Goal: Task Accomplishment & Management: Use online tool/utility

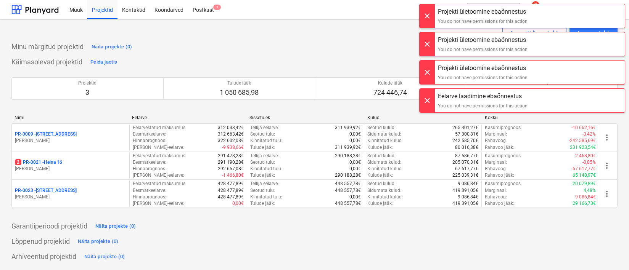
click at [433, 19] on div at bounding box center [426, 16] width 15 height 24
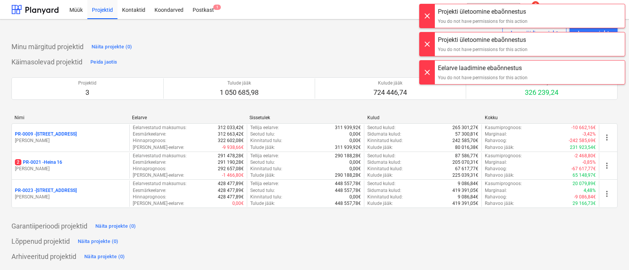
click at [432, 19] on div at bounding box center [426, 16] width 15 height 24
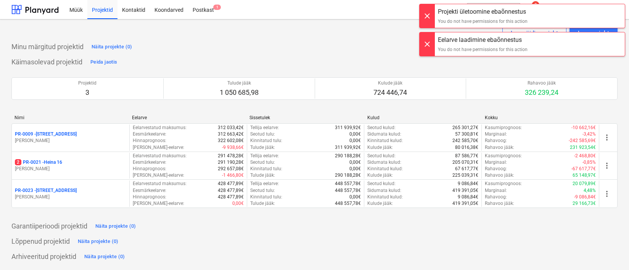
click at [431, 19] on div at bounding box center [426, 16] width 15 height 24
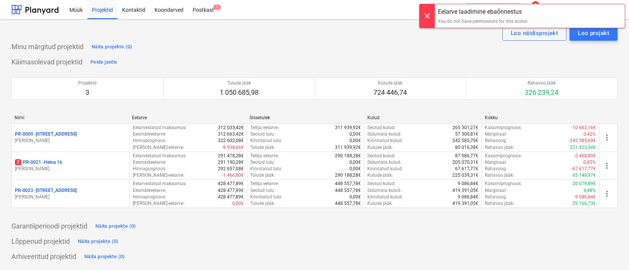
click at [431, 19] on div at bounding box center [426, 16] width 15 height 24
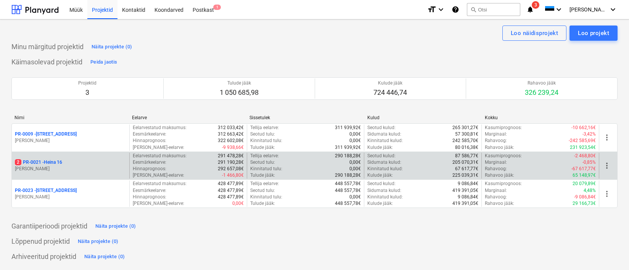
click at [49, 164] on p "2 PR-0021 - Heina 16" at bounding box center [38, 162] width 47 height 6
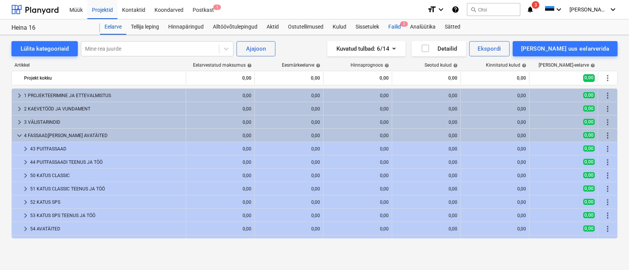
click at [400, 30] on div "Failid 2" at bounding box center [395, 26] width 22 height 15
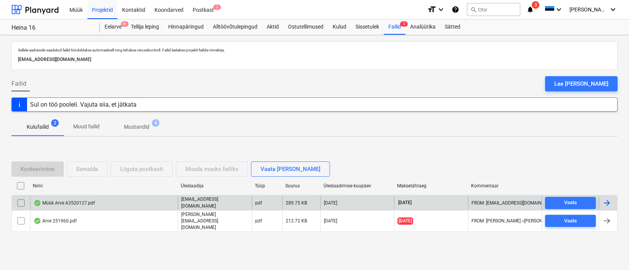
click at [58, 206] on div "Müük Arve A3520127.pdf" at bounding box center [64, 203] width 61 height 6
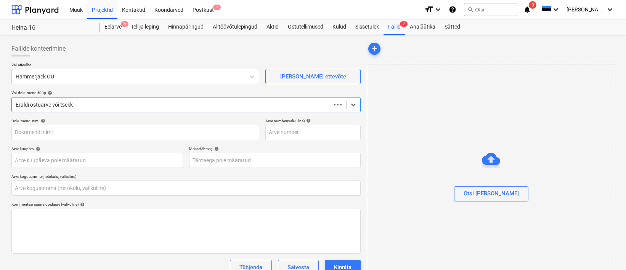
type input "0,00"
type input "A3520127"
type input "[DATE]"
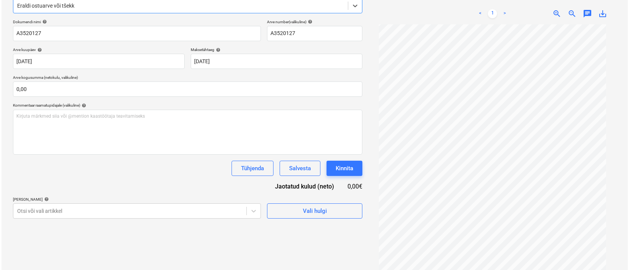
scroll to position [108, 0]
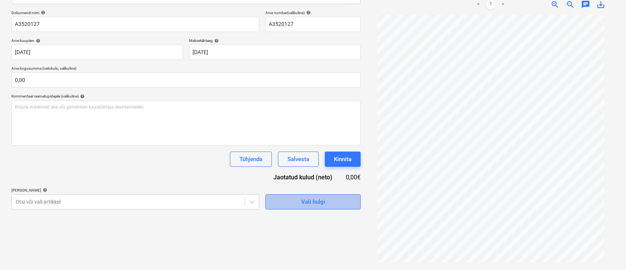
click at [341, 202] on span "Vali hulgi" at bounding box center [313, 202] width 76 height 10
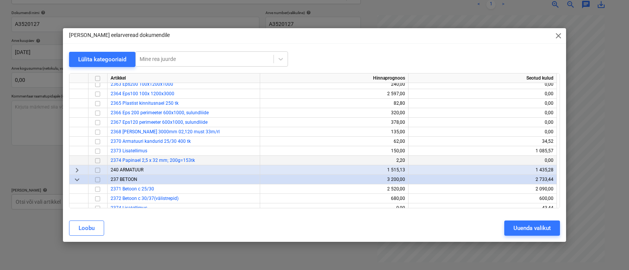
scroll to position [0, 0]
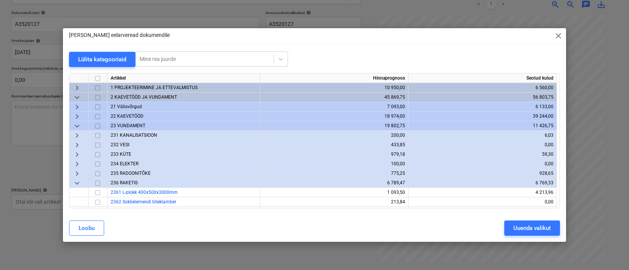
click at [78, 183] on span "keyboard_arrow_down" at bounding box center [76, 183] width 9 height 9
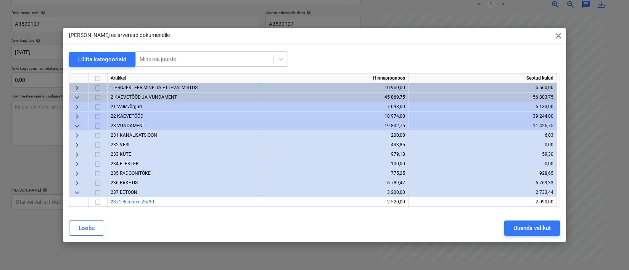
click at [77, 125] on span "keyboard_arrow_down" at bounding box center [76, 126] width 9 height 9
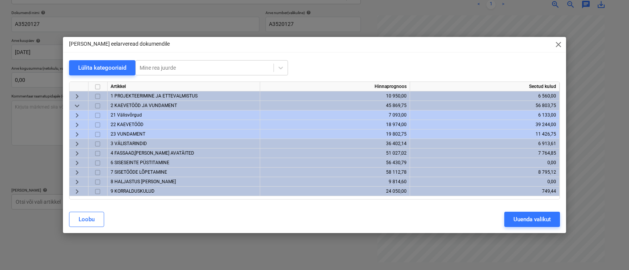
click at [77, 162] on span "keyboard_arrow_right" at bounding box center [76, 163] width 9 height 9
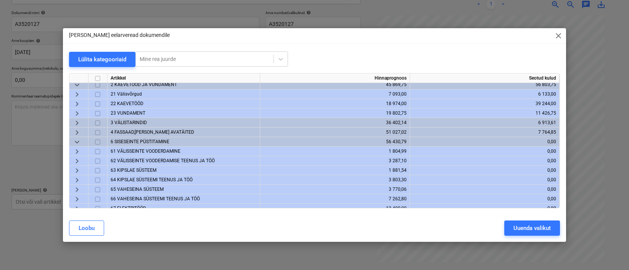
scroll to position [24, 0]
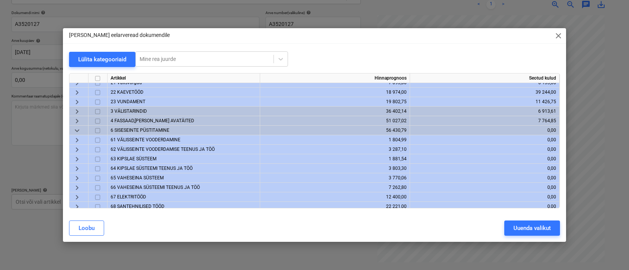
click at [138, 158] on span "63 KIPSLAE SÜSTEEM" at bounding box center [134, 158] width 46 height 5
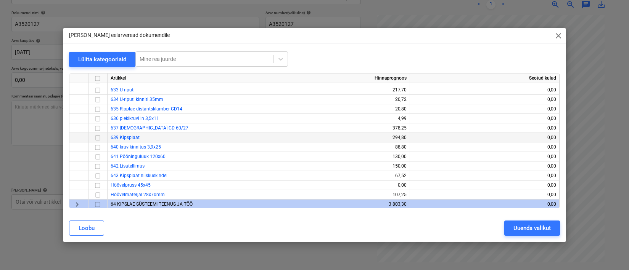
scroll to position [139, 0]
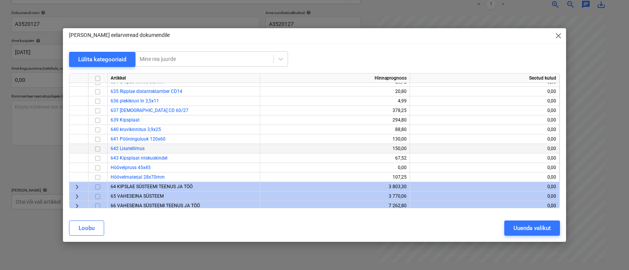
click at [99, 151] on input "checkbox" at bounding box center [97, 149] width 9 height 9
click at [534, 232] on div "Uuenda valikut" at bounding box center [531, 228] width 37 height 10
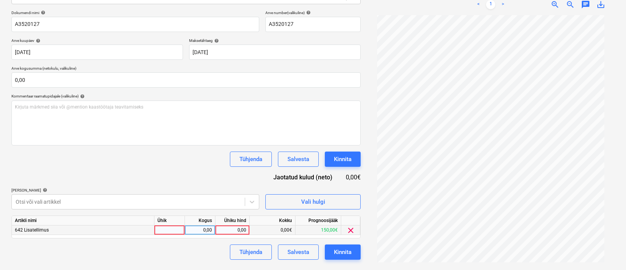
click at [167, 229] on div at bounding box center [169, 231] width 31 height 10
type input "1"
click at [197, 231] on div "0,00" at bounding box center [200, 231] width 24 height 10
click at [231, 233] on div "0,00" at bounding box center [233, 231] width 28 height 10
type input "1"
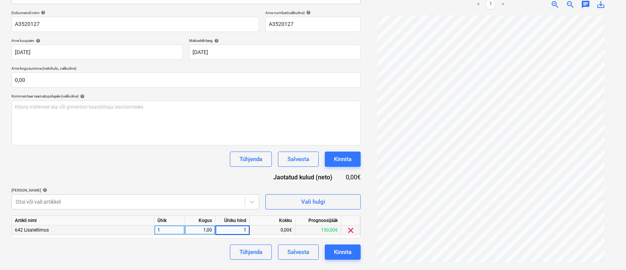
click at [233, 231] on input "1" at bounding box center [232, 230] width 34 height 9
type input "47,03"
click at [330, 255] on button "Kinnita" at bounding box center [343, 252] width 36 height 15
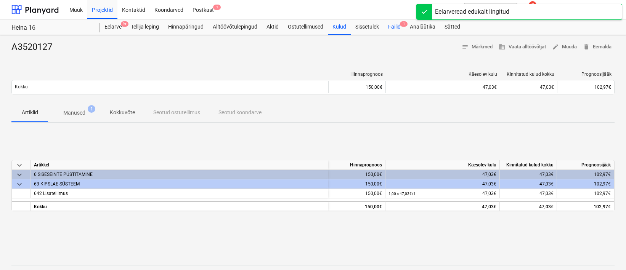
click at [393, 28] on div "Failid 1" at bounding box center [395, 26] width 22 height 15
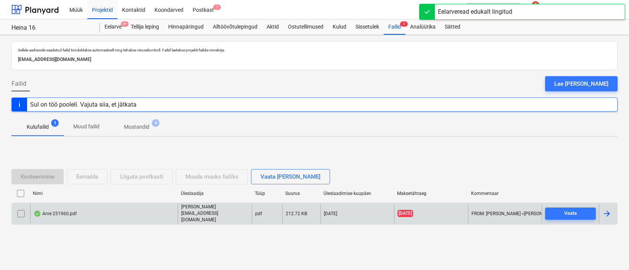
click at [69, 214] on div "Arve 251960.pdf" at bounding box center [55, 214] width 43 height 6
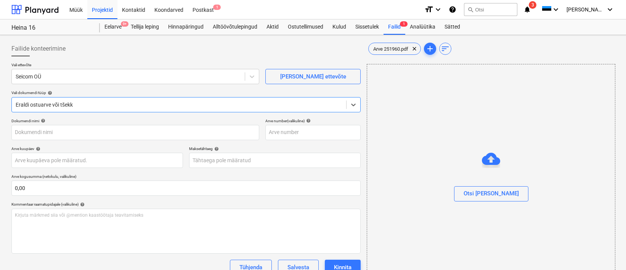
type input "251960"
type input "[DATE]"
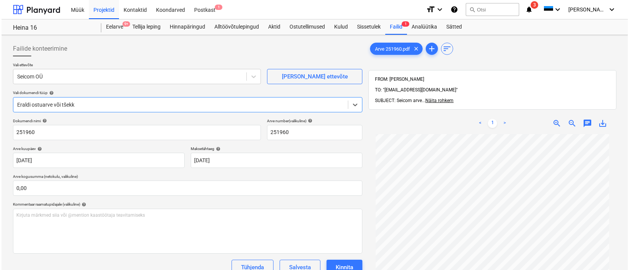
scroll to position [108, 0]
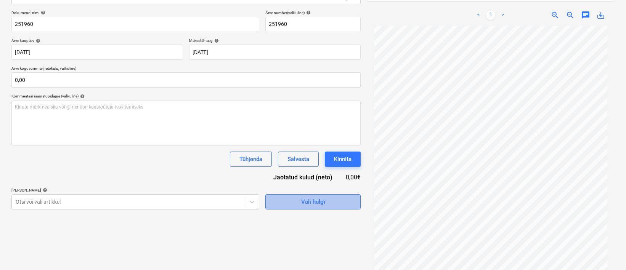
click at [304, 202] on div "Vali hulgi" at bounding box center [313, 202] width 24 height 10
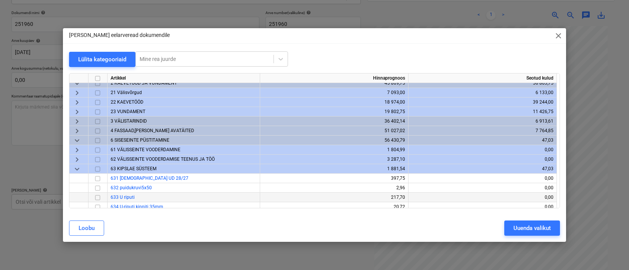
scroll to position [54, 0]
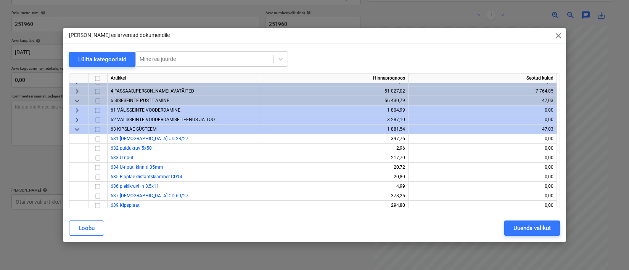
click at [72, 130] on div "keyboard_arrow_down" at bounding box center [78, 130] width 19 height 10
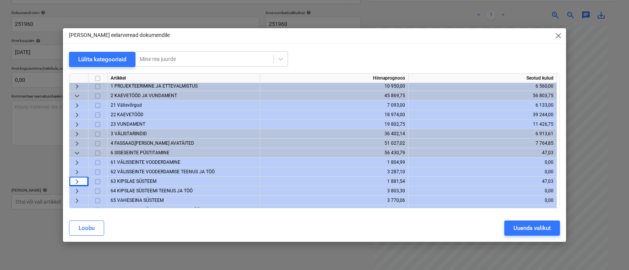
scroll to position [0, 0]
click at [77, 96] on span "keyboard_arrow_down" at bounding box center [76, 97] width 9 height 9
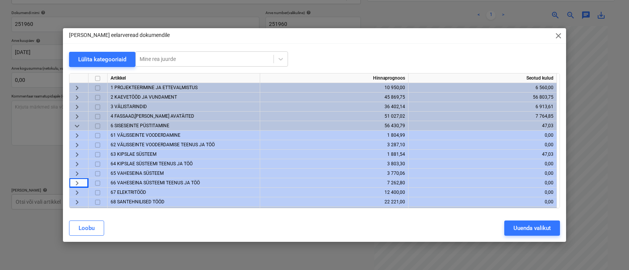
click at [81, 126] on span "keyboard_arrow_down" at bounding box center [76, 126] width 9 height 9
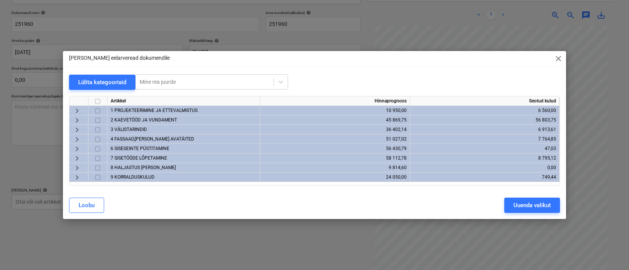
click at [139, 140] on span "4 FASSAAD,[PERSON_NAME] AVATÄITED" at bounding box center [153, 139] width 84 height 5
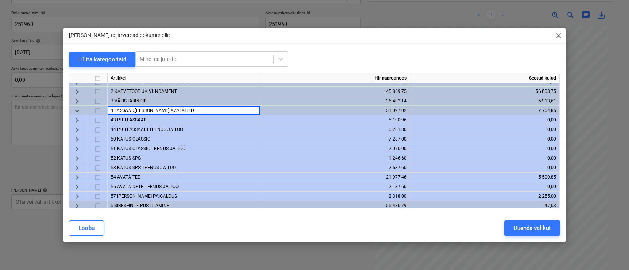
scroll to position [6, 0]
click at [134, 177] on span "54 AVATÄITED" at bounding box center [126, 176] width 30 height 5
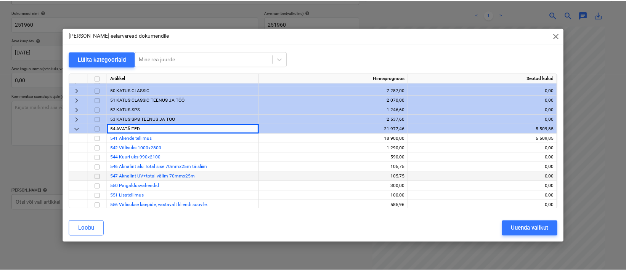
scroll to position [76, 0]
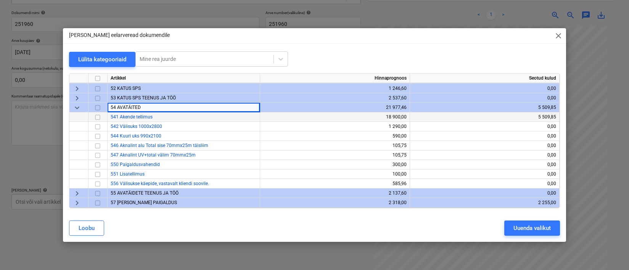
click at [100, 116] on input "checkbox" at bounding box center [97, 117] width 9 height 9
click at [529, 229] on div "Uuenda valikut" at bounding box center [531, 228] width 37 height 10
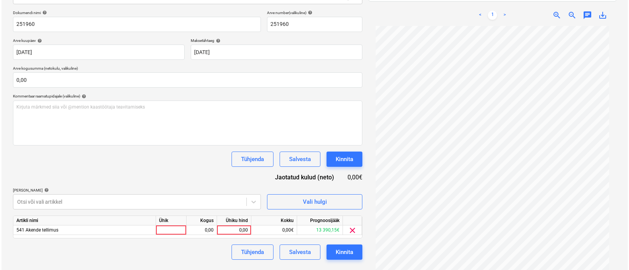
scroll to position [0, 0]
click at [168, 227] on div at bounding box center [169, 231] width 31 height 10
type input "1"
click at [199, 233] on div "0,00" at bounding box center [200, 231] width 24 height 10
click at [236, 229] on div "0,00" at bounding box center [233, 231] width 28 height 10
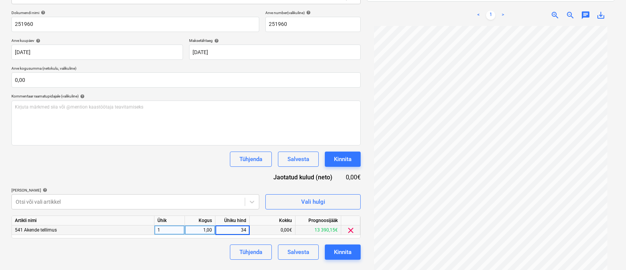
type input "340"
click at [196, 259] on div "Tühjenda Salvesta Kinnita" at bounding box center [185, 252] width 349 height 15
click at [333, 251] on button "Kinnita" at bounding box center [343, 252] width 36 height 15
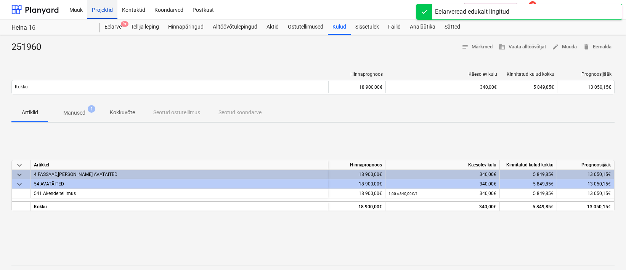
click at [109, 11] on div "Projektid" at bounding box center [102, 9] width 30 height 19
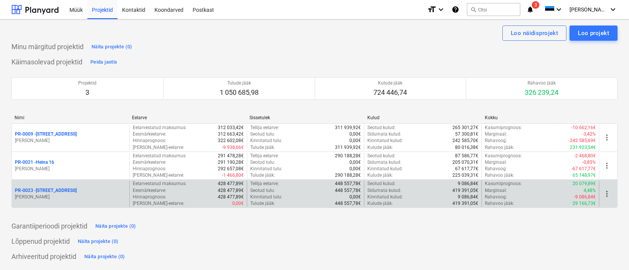
click at [82, 192] on div "PR-0023 - Kanarbriku tee 7" at bounding box center [70, 191] width 111 height 6
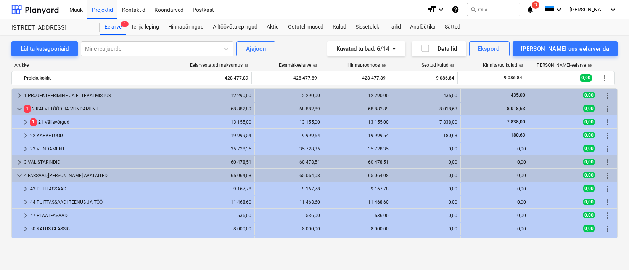
scroll to position [135, 0]
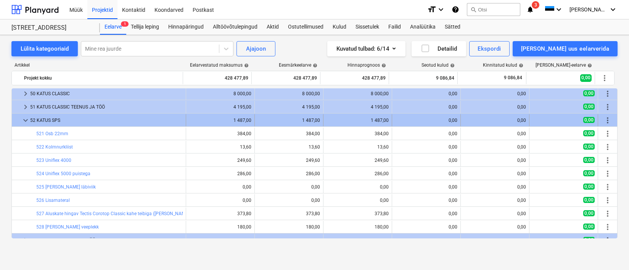
click at [21, 120] on span "keyboard_arrow_down" at bounding box center [25, 120] width 9 height 9
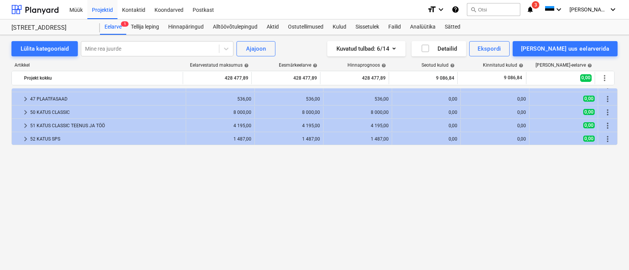
scroll to position [0, 0]
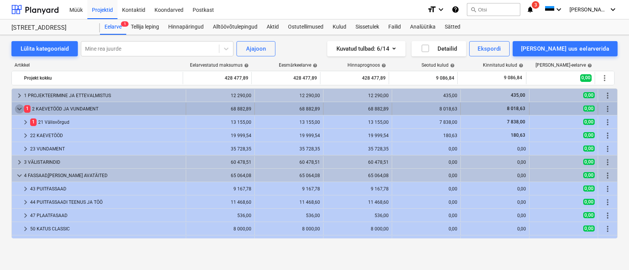
click at [20, 109] on span "keyboard_arrow_down" at bounding box center [19, 108] width 9 height 9
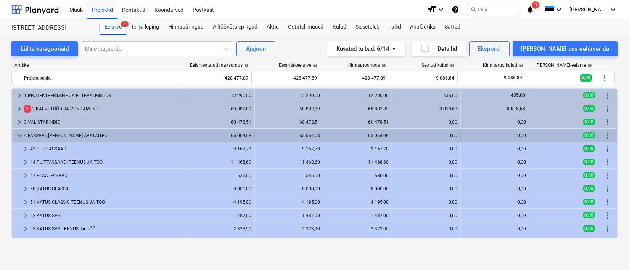
click at [19, 132] on span "keyboard_arrow_down" at bounding box center [19, 135] width 9 height 9
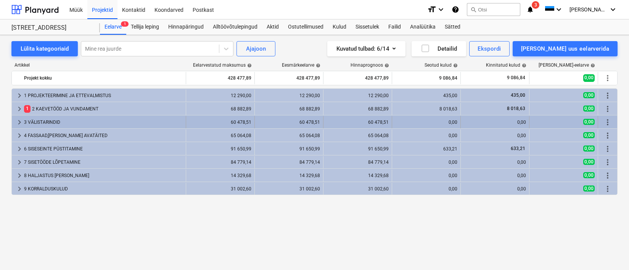
click at [19, 121] on span "keyboard_arrow_right" at bounding box center [19, 122] width 9 height 9
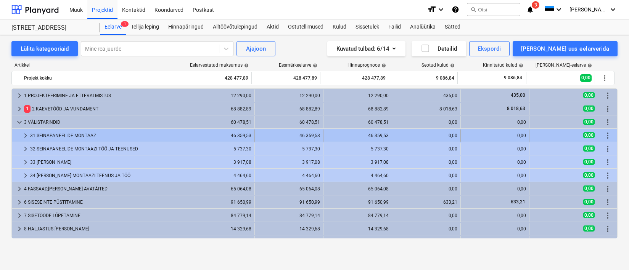
click at [45, 133] on div "31 SEINAPANEELIDE MONTAAZ" at bounding box center [106, 136] width 153 height 12
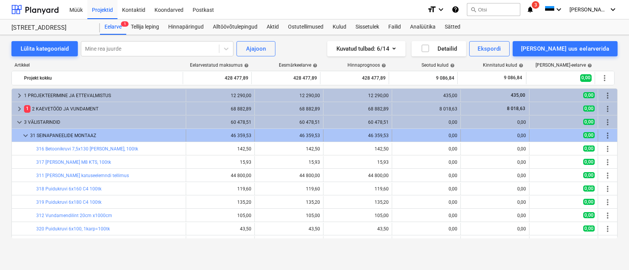
click at [24, 138] on span "keyboard_arrow_down" at bounding box center [25, 135] width 9 height 9
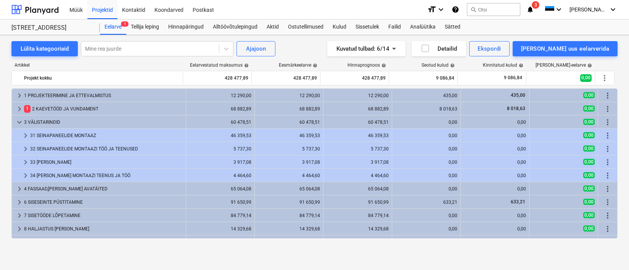
scroll to position [10, 0]
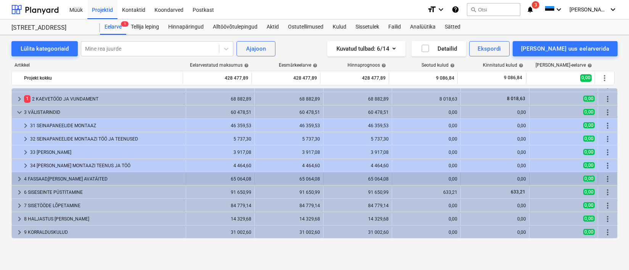
click at [39, 177] on div "4 FASSAAD,[PERSON_NAME] AVATÄITED" at bounding box center [103, 179] width 159 height 12
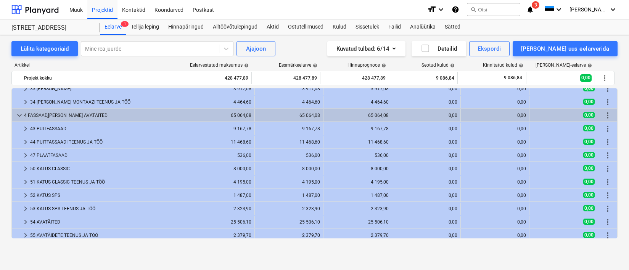
scroll to position [81, 0]
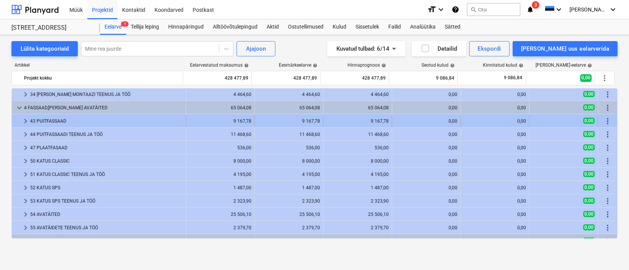
click at [54, 117] on div "43 PUITFASSAAD" at bounding box center [106, 121] width 153 height 12
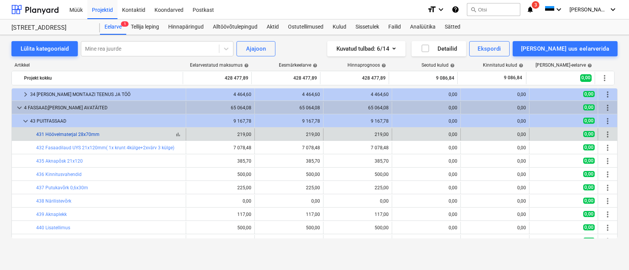
click at [64, 134] on link "431 Höövelmaterjal 28x70mm" at bounding box center [67, 134] width 63 height 5
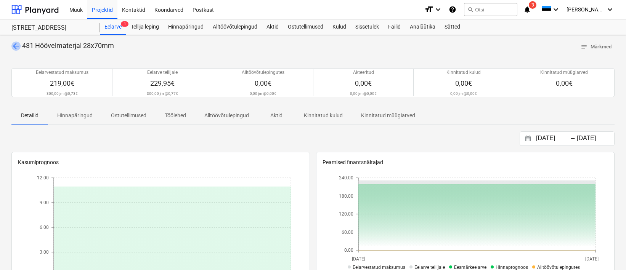
click at [14, 44] on span "arrow_back" at bounding box center [15, 46] width 9 height 9
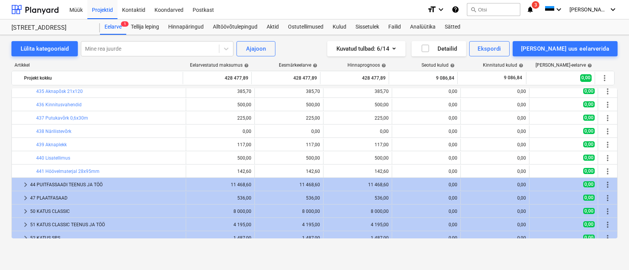
scroll to position [164, 0]
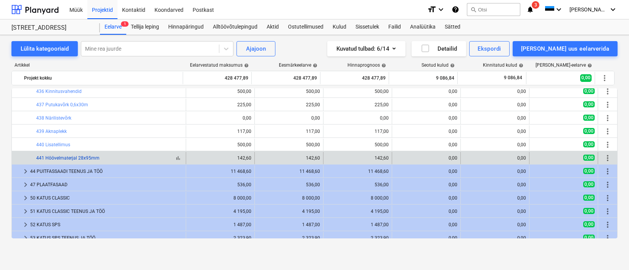
click at [66, 159] on link "441 Höövelmaterjal 28x95mm" at bounding box center [67, 158] width 63 height 5
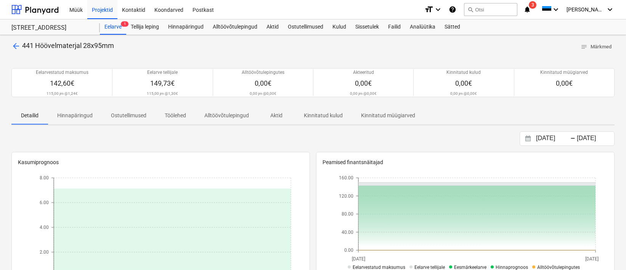
click at [13, 45] on span "arrow_back" at bounding box center [15, 46] width 9 height 9
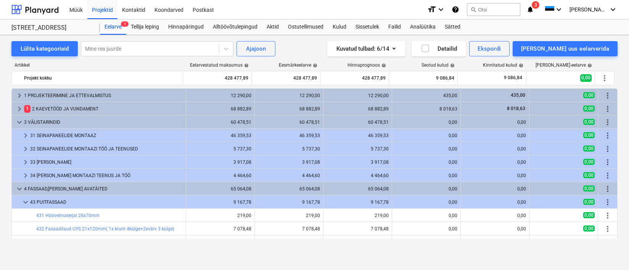
scroll to position [164, 0]
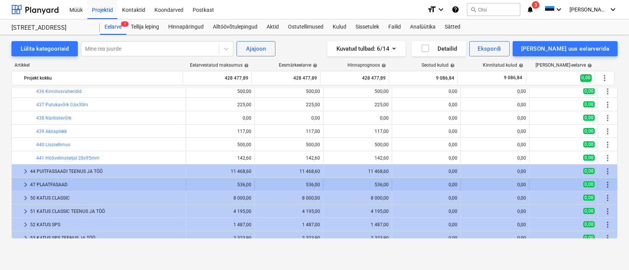
click at [65, 182] on div "47 PLAATFASAAD" at bounding box center [106, 185] width 153 height 12
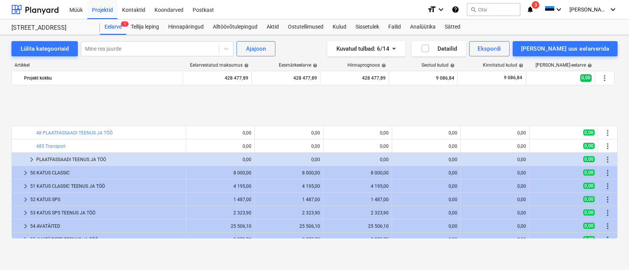
scroll to position [357, 0]
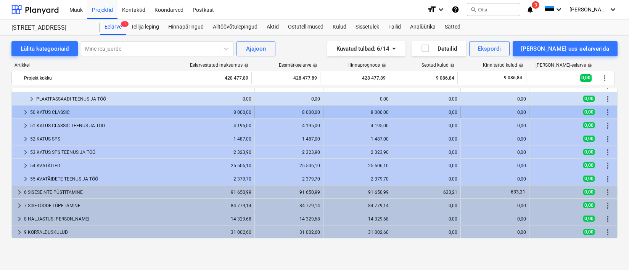
click at [40, 111] on div "50 KATUS CLASSIC" at bounding box center [106, 112] width 153 height 12
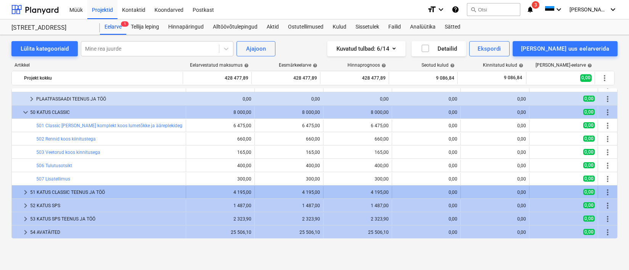
scroll to position [371, 0]
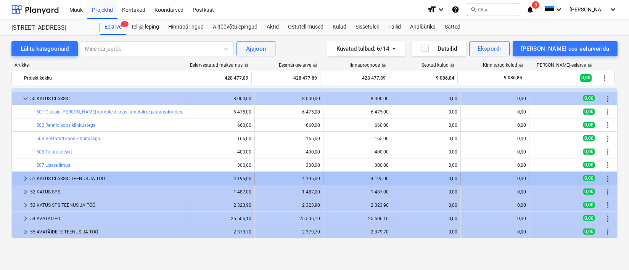
click at [54, 176] on div "51 KATUS CLASSIC TEENUS JA TÖÖ" at bounding box center [106, 179] width 153 height 12
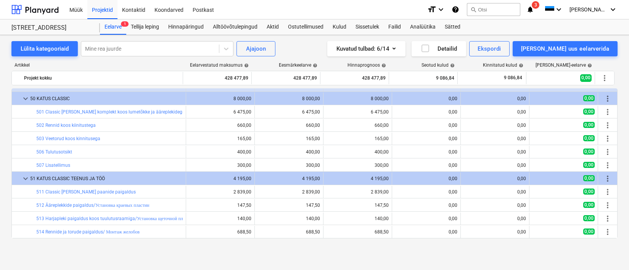
scroll to position [487, 0]
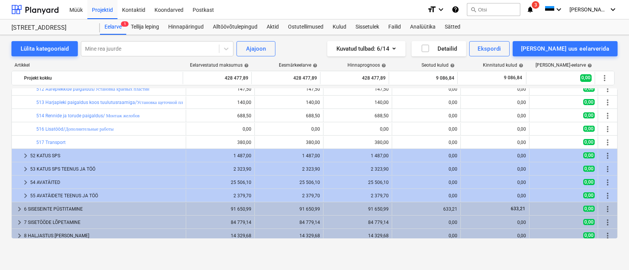
click at [56, 156] on div "52 KATUS SPS" at bounding box center [106, 156] width 153 height 12
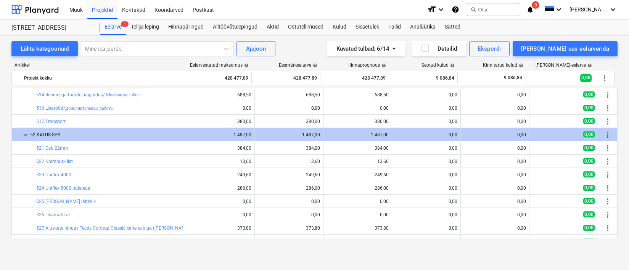
scroll to position [611, 0]
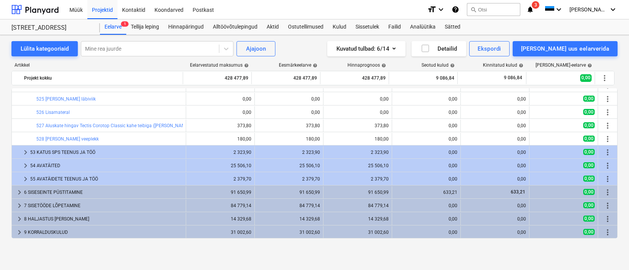
click at [54, 151] on div "53 KATUS SPS TEENUS JA TÖÖ" at bounding box center [106, 152] width 153 height 12
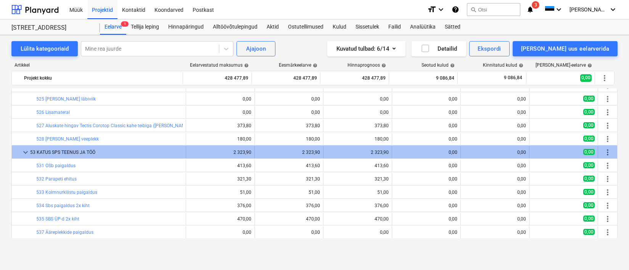
click at [28, 152] on span "keyboard_arrow_down" at bounding box center [25, 152] width 9 height 9
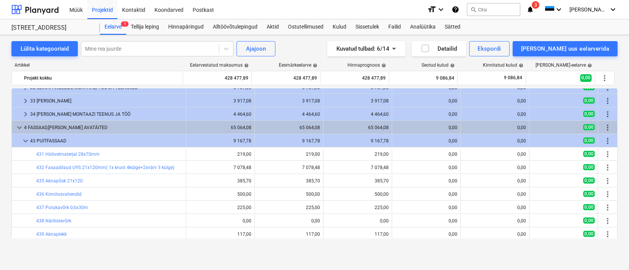
scroll to position [0, 0]
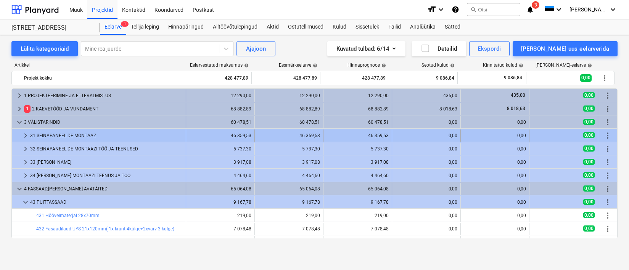
click at [51, 135] on div "31 SEINAPANEELIDE MONTAAZ" at bounding box center [106, 136] width 153 height 12
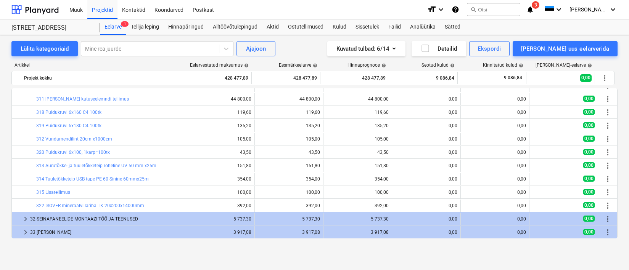
scroll to position [75, 0]
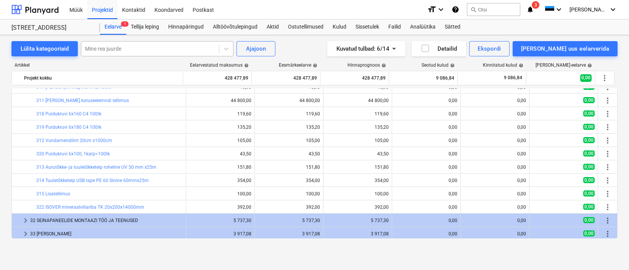
click at [120, 47] on div at bounding box center [150, 49] width 130 height 8
click at [4, 82] on div "Lülita kategooriaid Mine rea juurde Ajajoon Kuvatud tulbad : 6/14 Detailid Eksp…" at bounding box center [314, 144] width 629 height 219
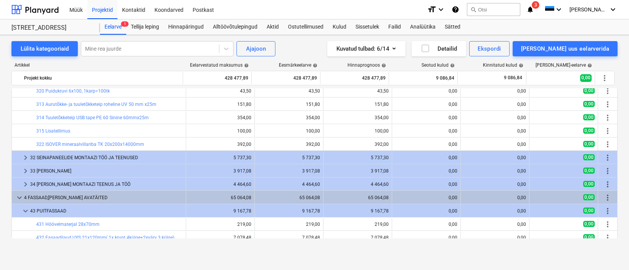
scroll to position [0, 0]
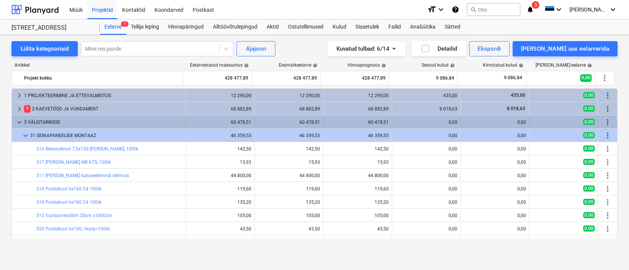
click at [50, 123] on div "3 VÄLISTARINDID" at bounding box center [103, 122] width 159 height 12
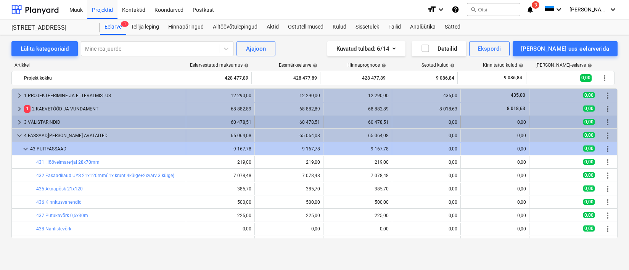
click at [50, 122] on div "3 VÄLISTARINDID" at bounding box center [103, 122] width 159 height 12
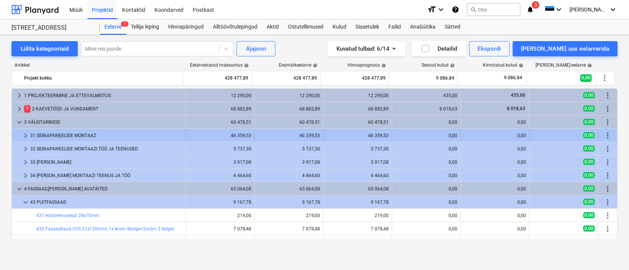
click at [51, 136] on div "31 SEINAPANEELIDE MONTAAZ" at bounding box center [106, 136] width 153 height 12
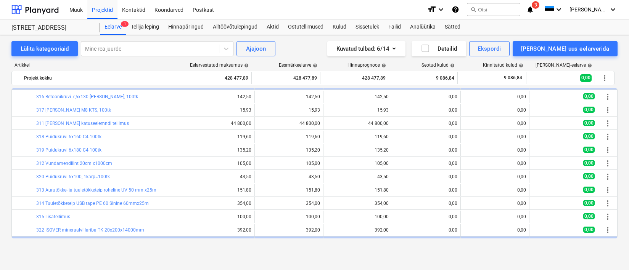
scroll to position [41, 0]
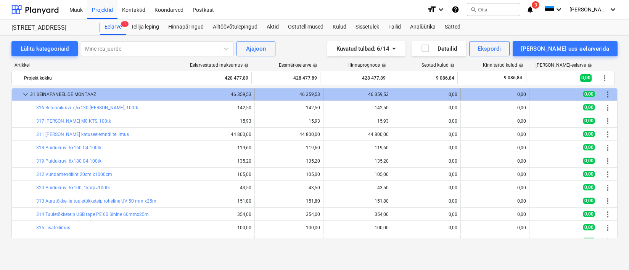
click at [28, 94] on span "keyboard_arrow_down" at bounding box center [25, 94] width 9 height 9
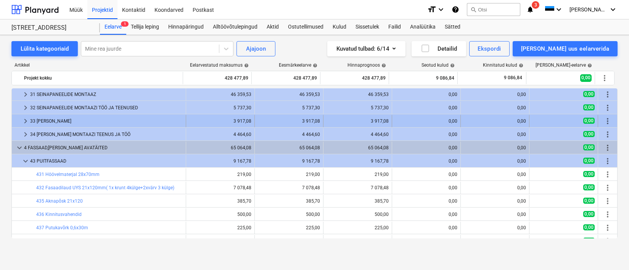
click at [53, 122] on div "33 [PERSON_NAME]" at bounding box center [106, 121] width 153 height 12
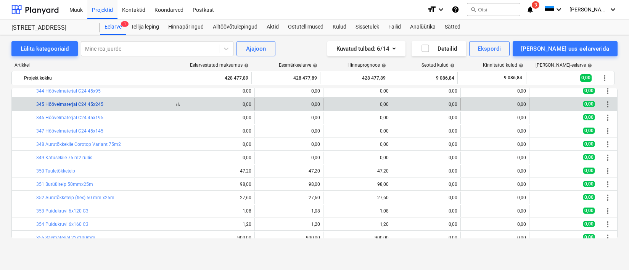
scroll to position [237, 0]
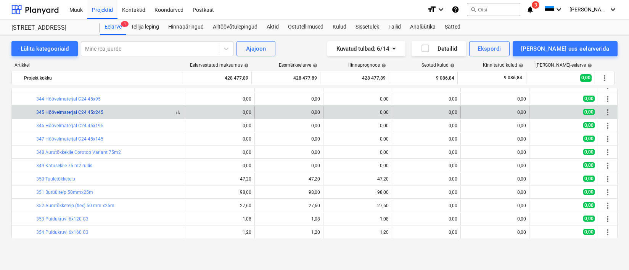
click at [77, 110] on link "345 Höövelmaterjal C24 45x245" at bounding box center [69, 112] width 67 height 5
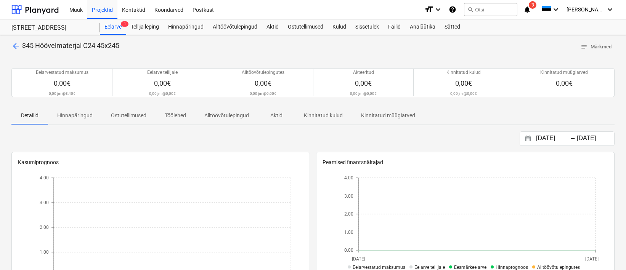
click at [19, 47] on span "arrow_back" at bounding box center [15, 46] width 9 height 9
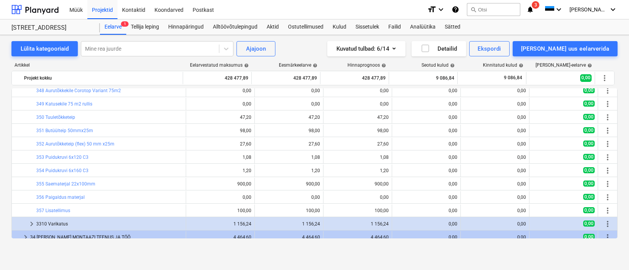
scroll to position [277, 0]
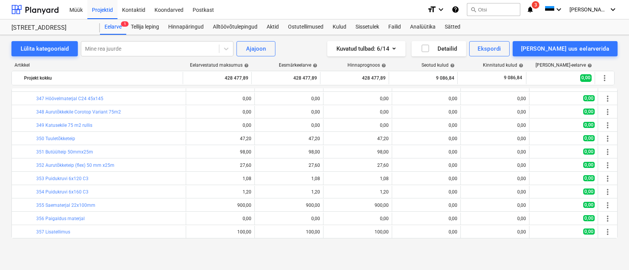
click at [60, 239] on div "3310 Varikatus" at bounding box center [109, 245] width 146 height 12
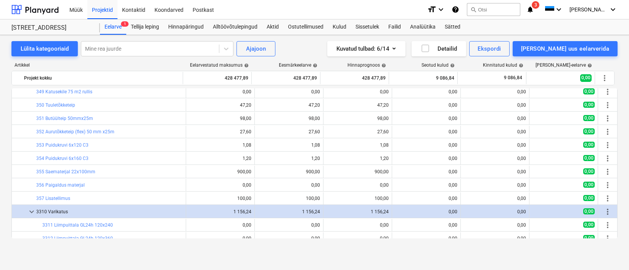
scroll to position [406, 0]
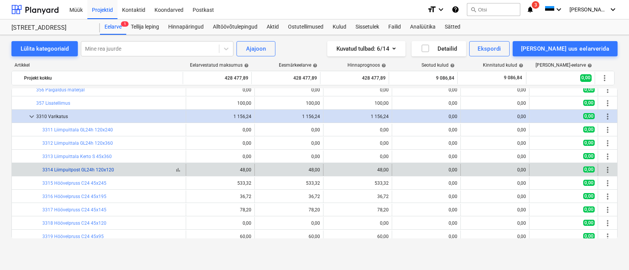
click at [89, 170] on link "3314 Liimpuitpost GL24h 120x120" at bounding box center [78, 169] width 72 height 5
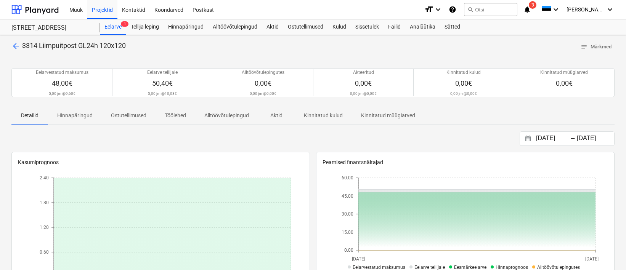
click at [18, 47] on span "arrow_back" at bounding box center [15, 46] width 9 height 9
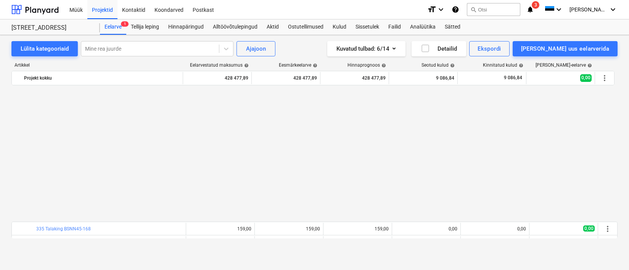
scroll to position [406, 0]
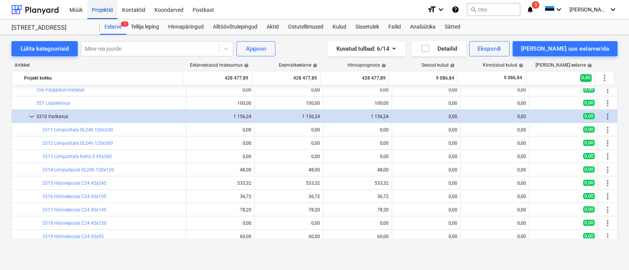
click at [94, 10] on div "Projektid" at bounding box center [102, 9] width 30 height 19
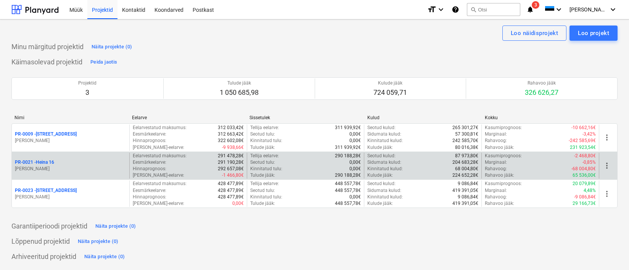
click at [53, 171] on p "[PERSON_NAME]" at bounding box center [70, 169] width 111 height 6
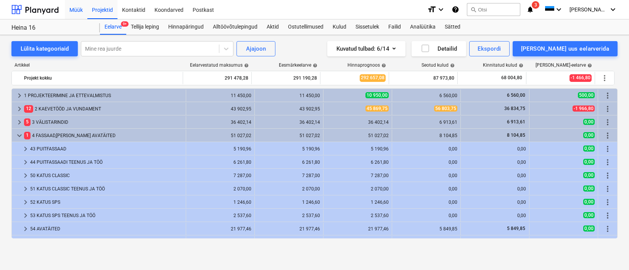
scroll to position [211, 0]
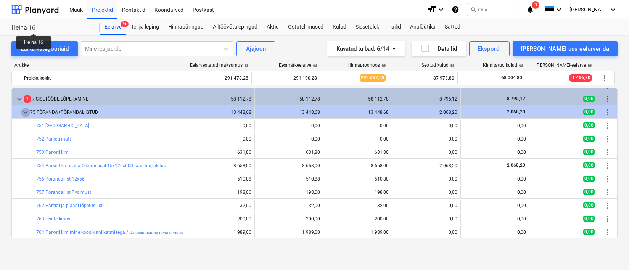
click at [22, 114] on span "keyboard_arrow_down" at bounding box center [25, 112] width 9 height 9
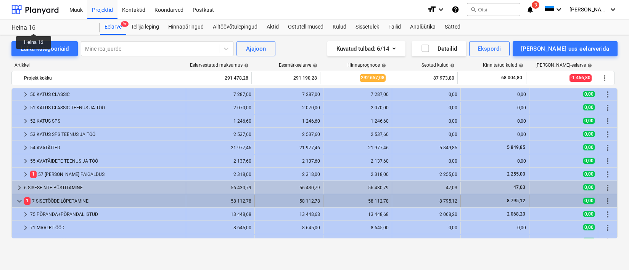
scroll to position [76, 0]
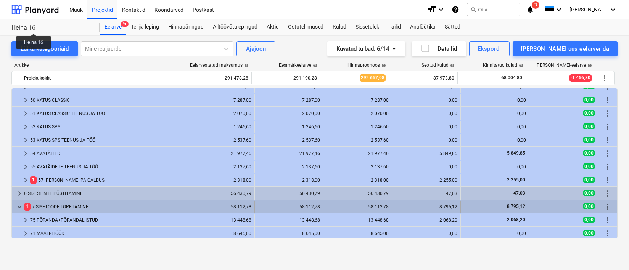
click at [20, 206] on span "keyboard_arrow_down" at bounding box center [19, 206] width 9 height 9
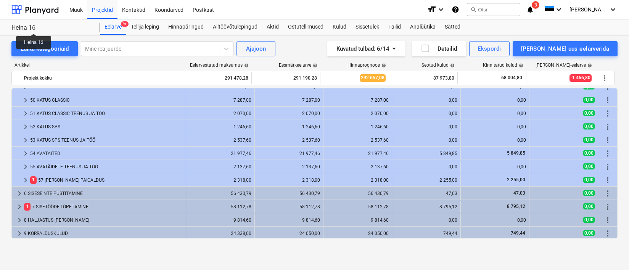
scroll to position [0, 0]
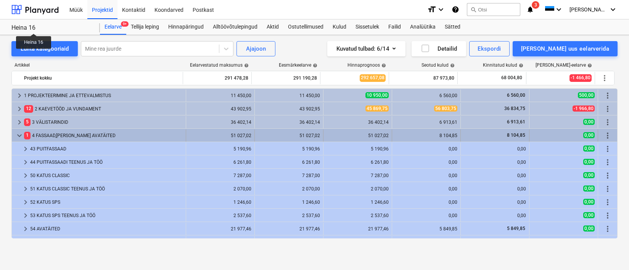
click at [20, 133] on span "keyboard_arrow_down" at bounding box center [19, 135] width 9 height 9
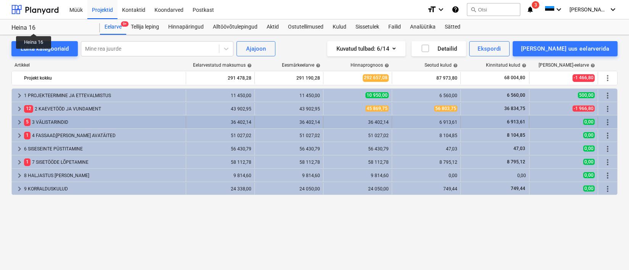
click at [51, 119] on div "5 3 VÄLISTARINDID" at bounding box center [103, 122] width 159 height 12
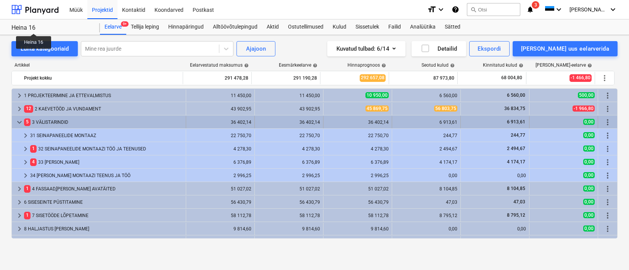
click at [21, 120] on span "keyboard_arrow_down" at bounding box center [19, 122] width 9 height 9
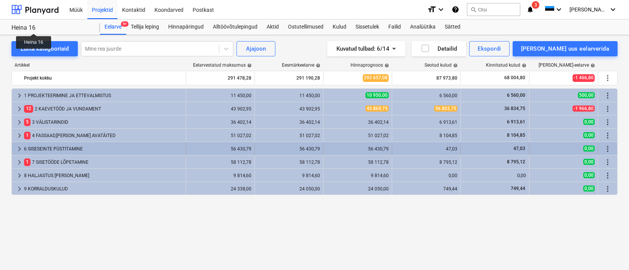
click at [41, 150] on div "6 SISESEINTE PÜSTITAMINE" at bounding box center [103, 149] width 159 height 12
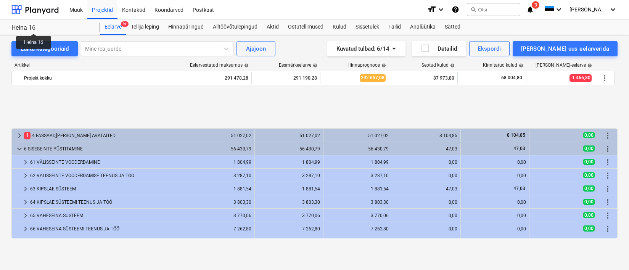
scroll to position [63, 0]
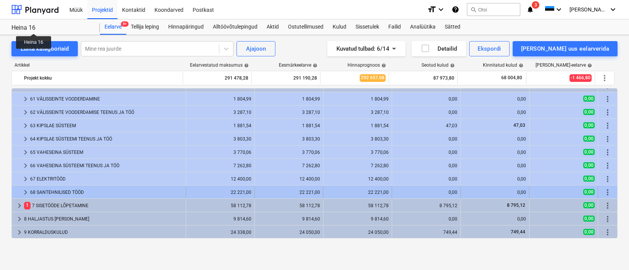
click at [59, 189] on div "68 SANTEHNILISED TÖÖD" at bounding box center [106, 192] width 153 height 12
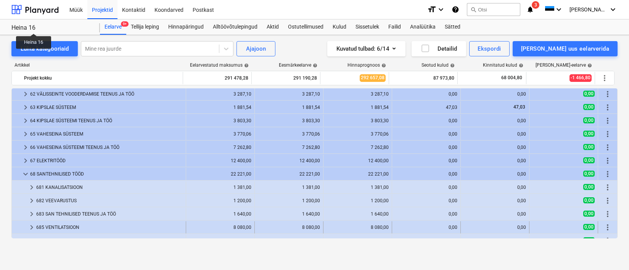
scroll to position [124, 0]
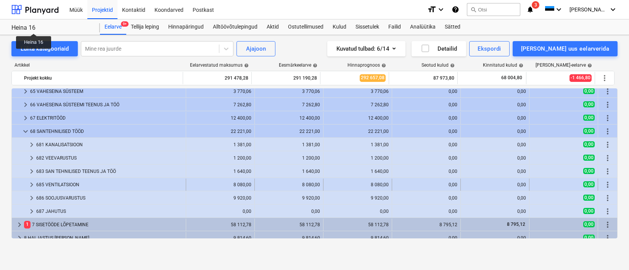
click at [82, 187] on div "685 VENTILATSIOON" at bounding box center [109, 185] width 146 height 12
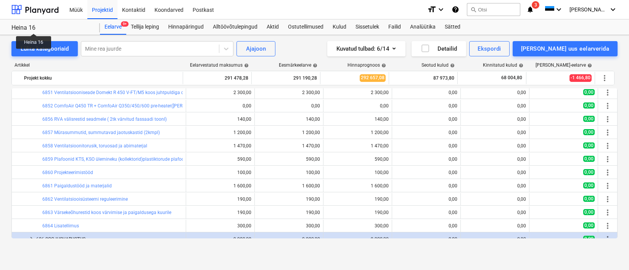
scroll to position [157, 0]
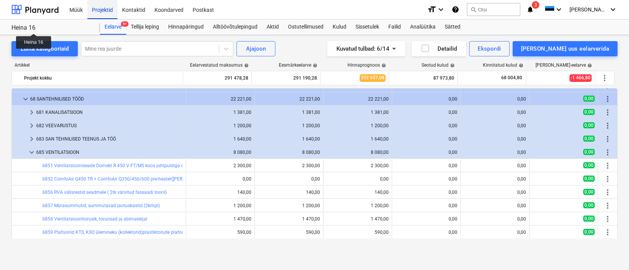
click at [110, 9] on div "Projektid" at bounding box center [102, 9] width 30 height 19
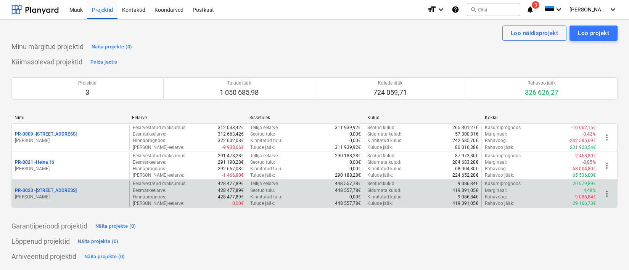
click at [58, 191] on p "PR-0023 - Kanarbriku tee 7" at bounding box center [46, 191] width 62 height 6
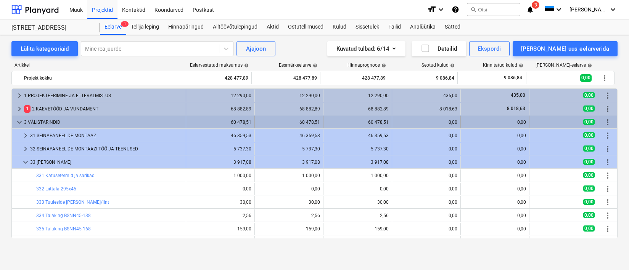
click at [16, 121] on span "keyboard_arrow_down" at bounding box center [19, 122] width 9 height 9
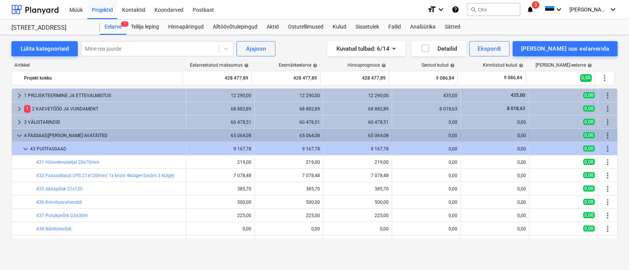
click at [19, 137] on span "keyboard_arrow_down" at bounding box center [19, 135] width 9 height 9
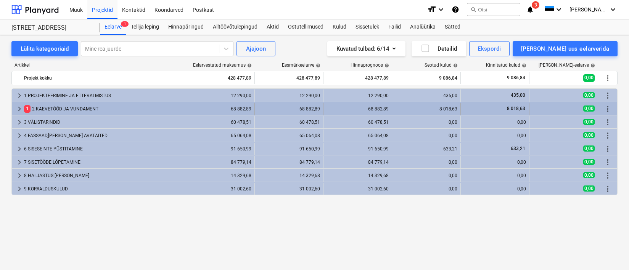
click at [20, 104] on span "keyboard_arrow_right" at bounding box center [19, 108] width 9 height 9
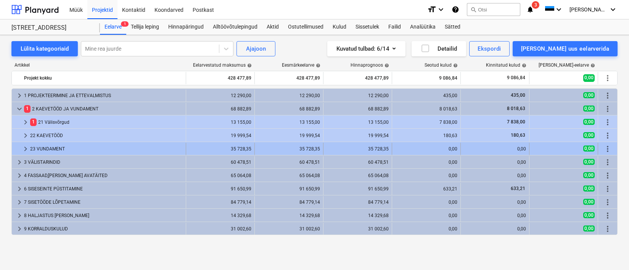
click at [59, 149] on div "23 VUNDAMENT" at bounding box center [106, 149] width 153 height 12
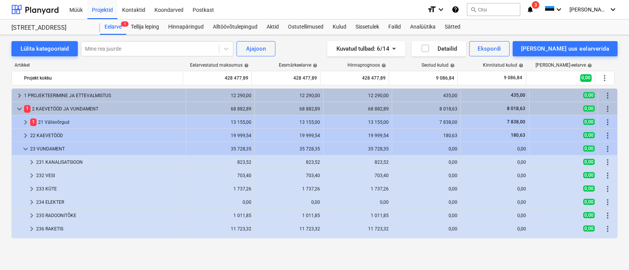
scroll to position [52, 0]
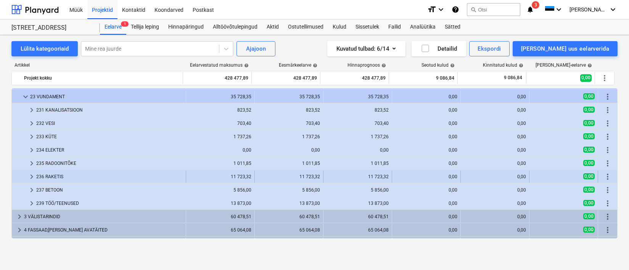
click at [59, 179] on div "236 RAKETIS" at bounding box center [109, 177] width 146 height 12
click at [59, 176] on div "236 RAKETIS" at bounding box center [109, 177] width 146 height 12
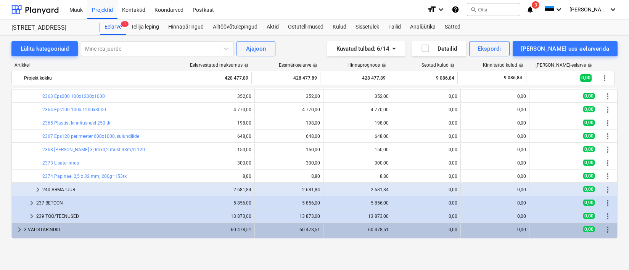
scroll to position [123, 0]
